Goal: Task Accomplishment & Management: Complete application form

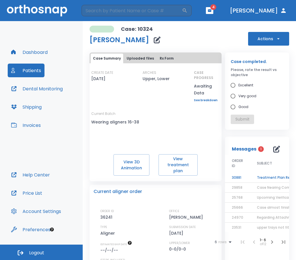
click at [261, 177] on td "Treatment Plan Ready for Approval!" at bounding box center [285, 178] width 71 height 10
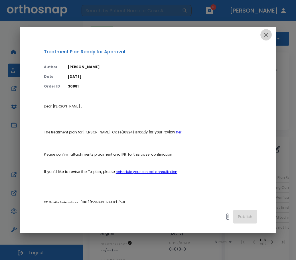
click at [267, 34] on icon "button" at bounding box center [265, 34] width 7 height 7
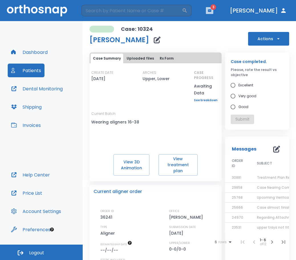
click at [211, 11] on icon "button" at bounding box center [209, 10] width 3 height 3
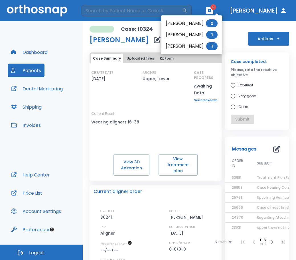
click at [219, 11] on div at bounding box center [148, 130] width 296 height 260
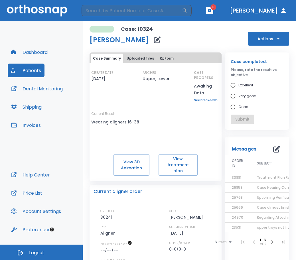
click at [28, 66] on button "Patients" at bounding box center [26, 71] width 37 height 14
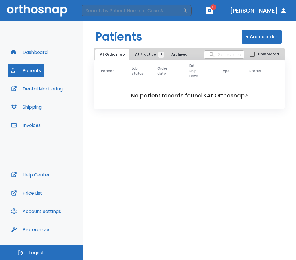
click at [42, 48] on button "Dashboard" at bounding box center [29, 52] width 43 height 14
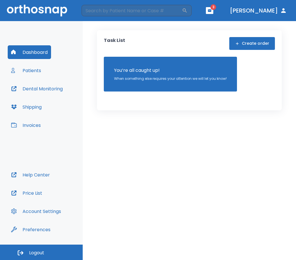
click at [249, 43] on button "Create order" at bounding box center [252, 43] width 46 height 13
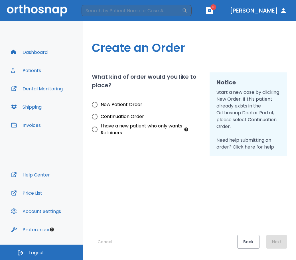
click at [137, 115] on span "Continuation Order" at bounding box center [122, 116] width 43 height 7
click at [101, 115] on input "Continuation Order" at bounding box center [95, 117] width 12 height 12
radio input "true"
click at [273, 242] on button "Next" at bounding box center [276, 242] width 21 height 14
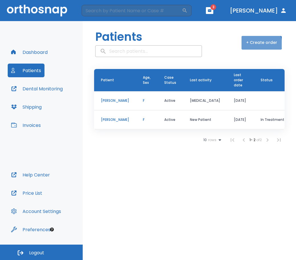
click at [259, 44] on button "+ Create order" at bounding box center [261, 43] width 40 height 14
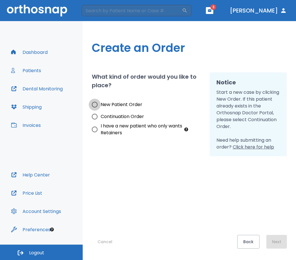
click at [94, 105] on input "New Patient Order" at bounding box center [95, 105] width 12 height 12
radio input "true"
click at [277, 238] on button "Next" at bounding box center [276, 242] width 21 height 14
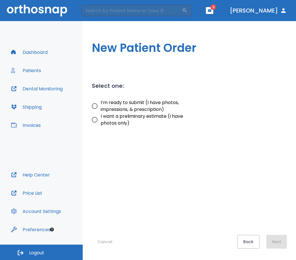
click at [37, 54] on button "Dashboard" at bounding box center [29, 52] width 43 height 14
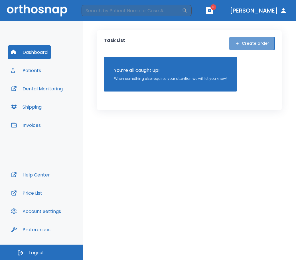
click at [250, 43] on button "Create order" at bounding box center [252, 43] width 46 height 13
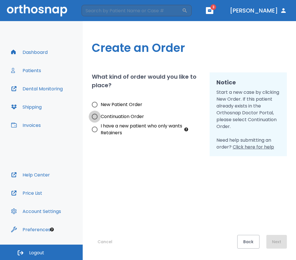
click at [94, 119] on input "Continuation Order" at bounding box center [95, 117] width 12 height 12
radio input "true"
click at [98, 133] on input "I have a new patient who only wants Retainers" at bounding box center [95, 129] width 12 height 12
radio input "true"
click at [277, 240] on button "Next" at bounding box center [276, 242] width 21 height 14
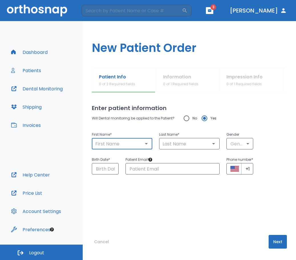
click at [113, 142] on input "text" at bounding box center [121, 144] width 57 height 8
type input "Ambrea"
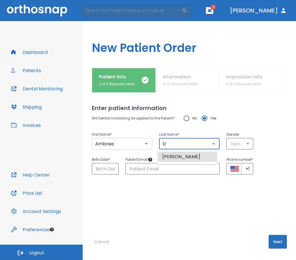
type input "D"
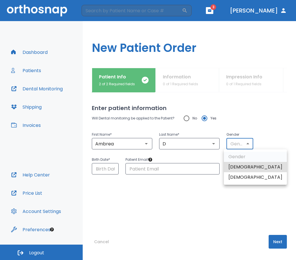
click at [245, 143] on body "​ 3 [PERSON_NAME] Dashboard Patients Dental Monitoring Shipping Invoices Help C…" at bounding box center [148, 130] width 296 height 260
click at [238, 177] on li "[DEMOGRAPHIC_DATA]" at bounding box center [255, 177] width 63 height 10
type input "0"
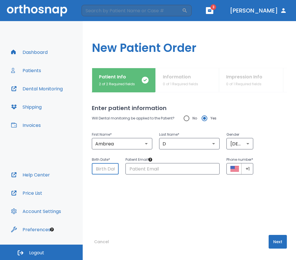
click at [107, 167] on input "Choose date" at bounding box center [105, 168] width 27 height 11
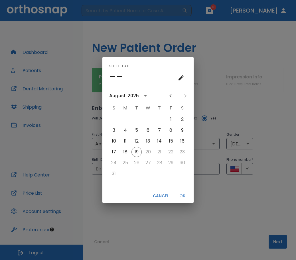
click at [133, 95] on div "2025" at bounding box center [132, 95] width 11 height 7
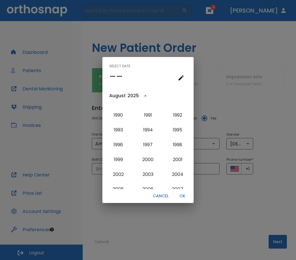
scroll to position [429, 0]
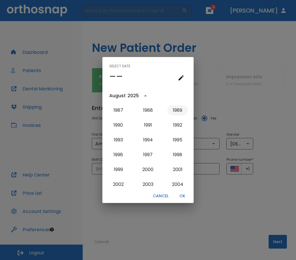
click at [175, 112] on button "1989" at bounding box center [177, 110] width 21 height 10
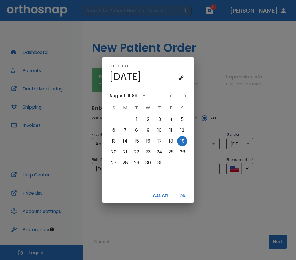
scroll to position [0, 0]
click at [142, 97] on icon "calendar view is open, switch to year view" at bounding box center [143, 95] width 7 height 7
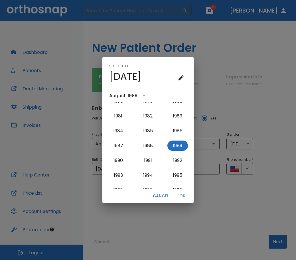
click at [133, 95] on div "1989" at bounding box center [132, 95] width 10 height 7
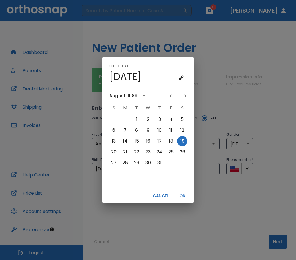
scroll to position [0, 0]
click at [183, 94] on icon "Next month" at bounding box center [185, 95] width 7 height 7
click at [183, 95] on icon "Next month" at bounding box center [185, 95] width 7 height 7
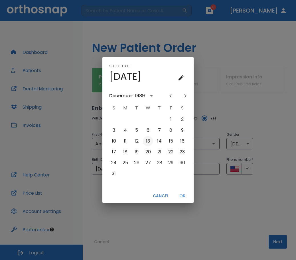
click at [149, 142] on button "13" at bounding box center [148, 141] width 10 height 10
type input "[DATE]"
click at [179, 195] on button "OK" at bounding box center [182, 195] width 18 height 9
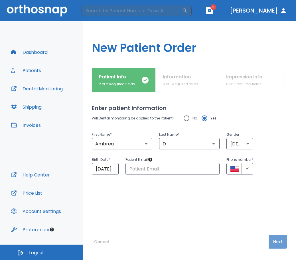
click at [270, 241] on button "Next" at bounding box center [277, 242] width 18 height 14
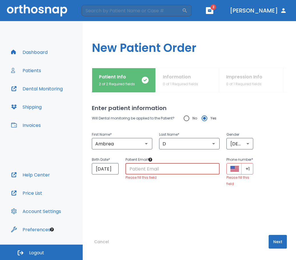
click at [149, 170] on input "text" at bounding box center [172, 168] width 94 height 11
type input "[EMAIL_ADDRESS][DOMAIN_NAME]"
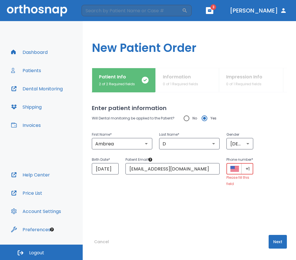
click at [245, 174] on input "+1" at bounding box center [247, 168] width 12 height 11
click at [244, 174] on input "+1" at bounding box center [247, 168] width 12 height 11
type input "[PHONE_NUMBER]"
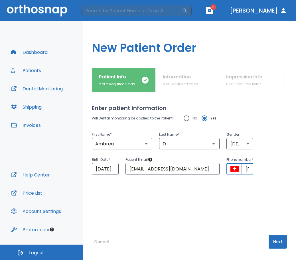
click at [280, 245] on button "Next" at bounding box center [277, 242] width 18 height 14
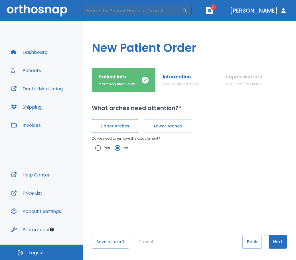
click at [133, 122] on button "Upper Arches" at bounding box center [115, 126] width 46 height 14
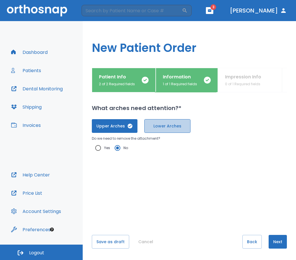
click at [165, 120] on button "Lower Arches" at bounding box center [167, 126] width 46 height 14
click at [268, 237] on button "Next" at bounding box center [277, 242] width 18 height 14
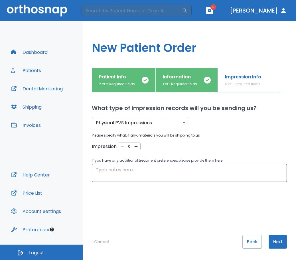
click at [134, 145] on icon "button" at bounding box center [135, 146] width 5 height 5
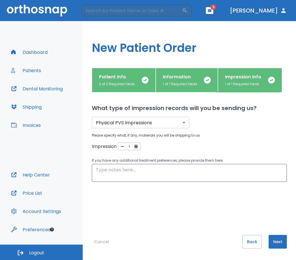
click at [134, 145] on icon "button" at bounding box center [135, 146] width 5 height 5
type input "2"
click at [281, 242] on button "Next" at bounding box center [277, 242] width 18 height 14
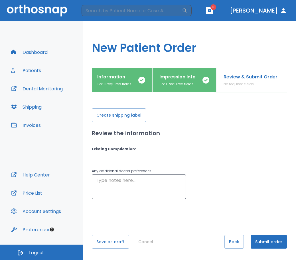
scroll to position [0, 74]
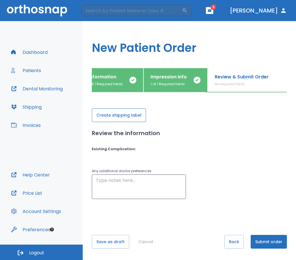
click at [138, 115] on button "Create shipping label" at bounding box center [119, 115] width 54 height 14
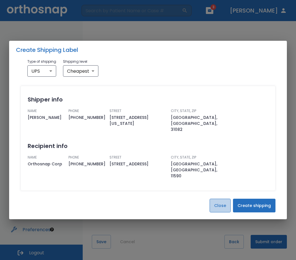
click at [214, 199] on button "Close" at bounding box center [219, 206] width 21 height 14
